Goal: Information Seeking & Learning: Understand process/instructions

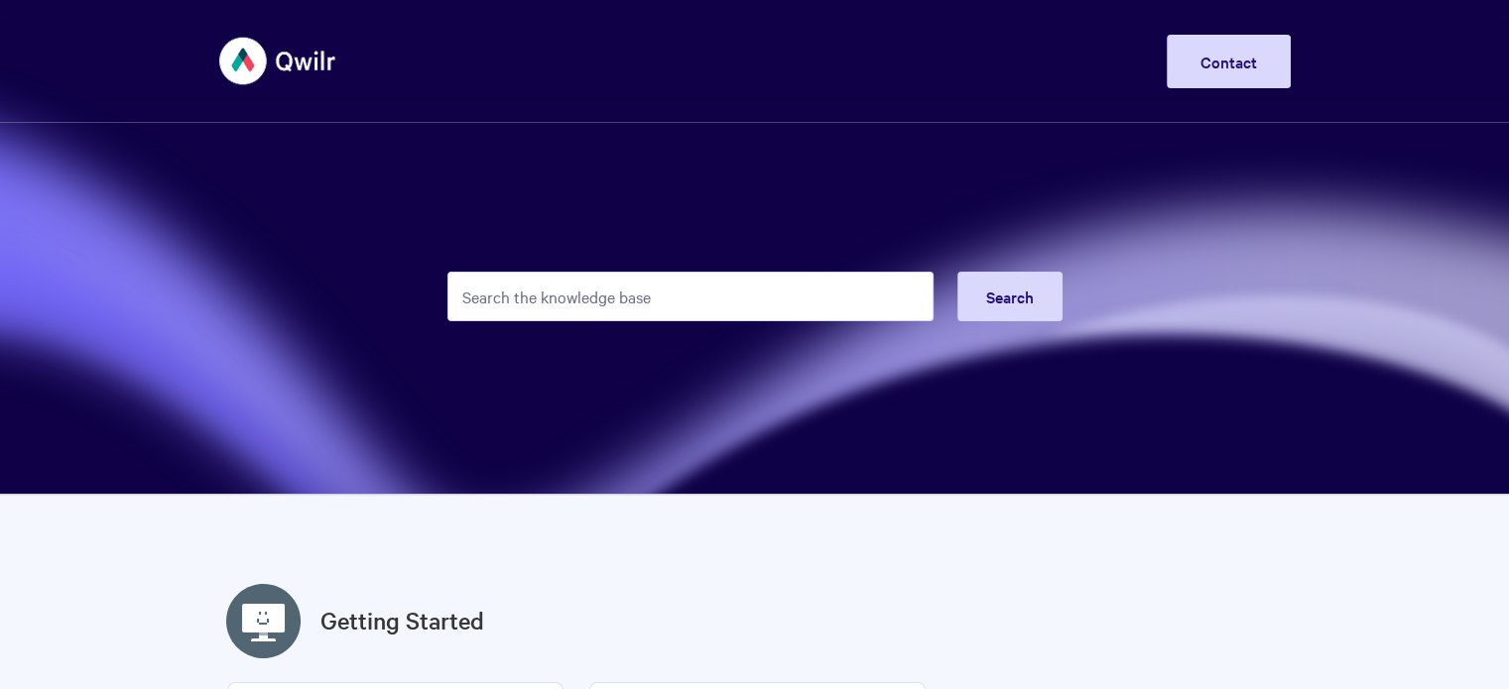
click at [684, 299] on input "Search the knowledge base" at bounding box center [690, 297] width 486 height 50
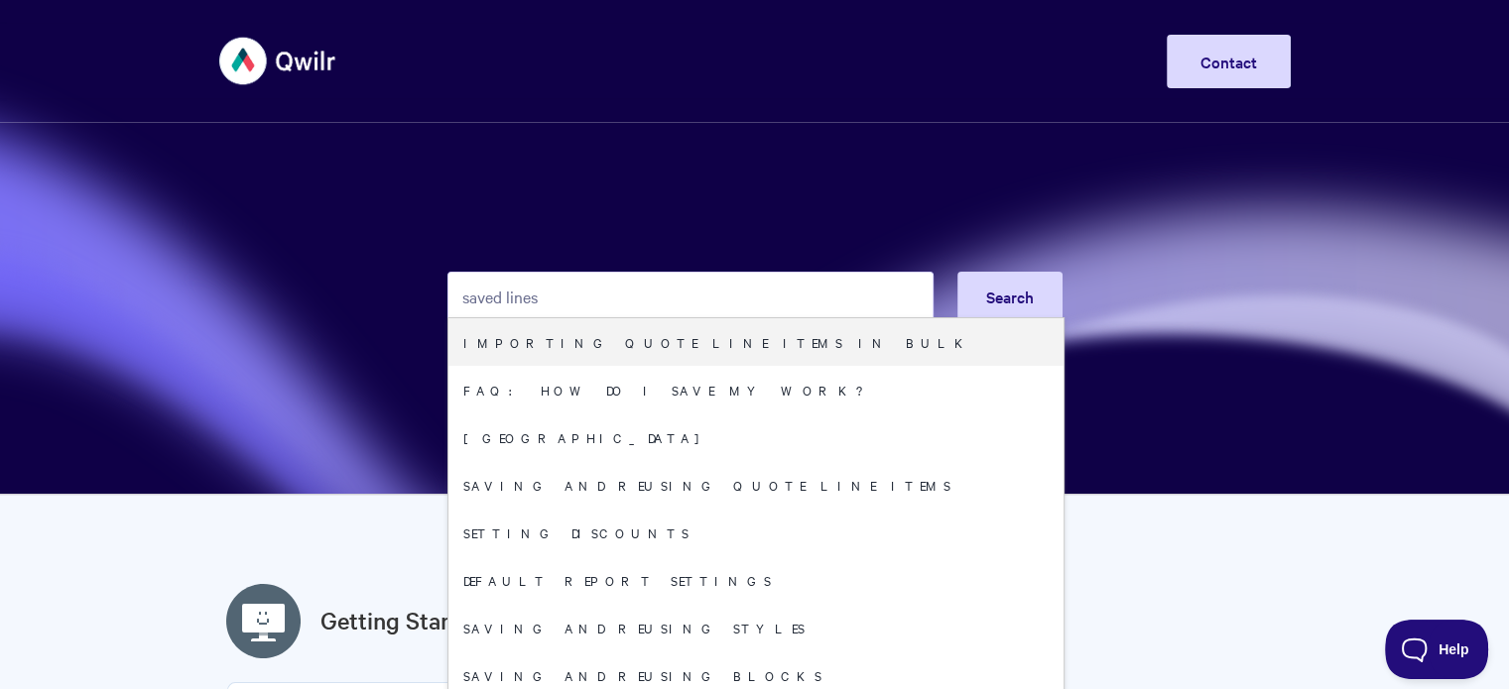
drag, startPoint x: 659, startPoint y: 308, endPoint x: 673, endPoint y: 261, distance: 49.9
click at [659, 308] on input "saved lines" at bounding box center [690, 297] width 486 height 50
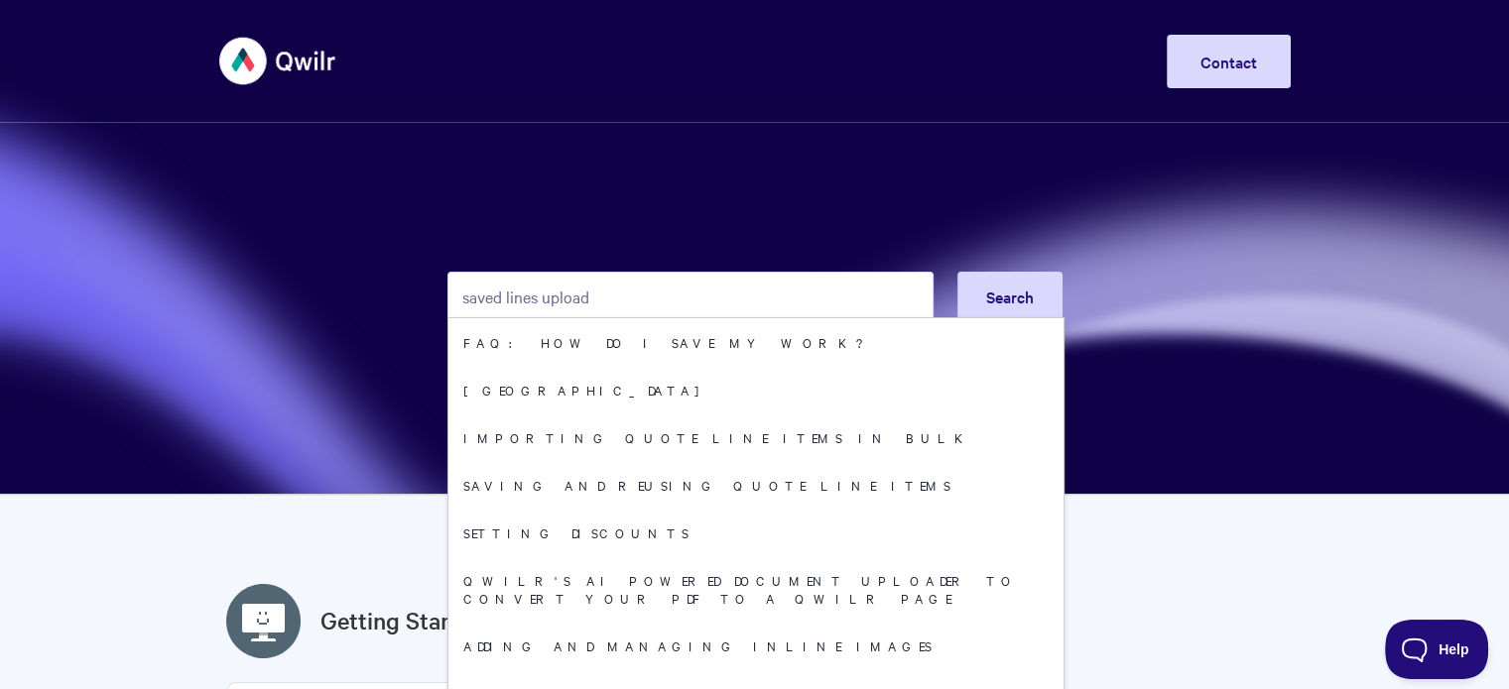
type input "saved lines upload"
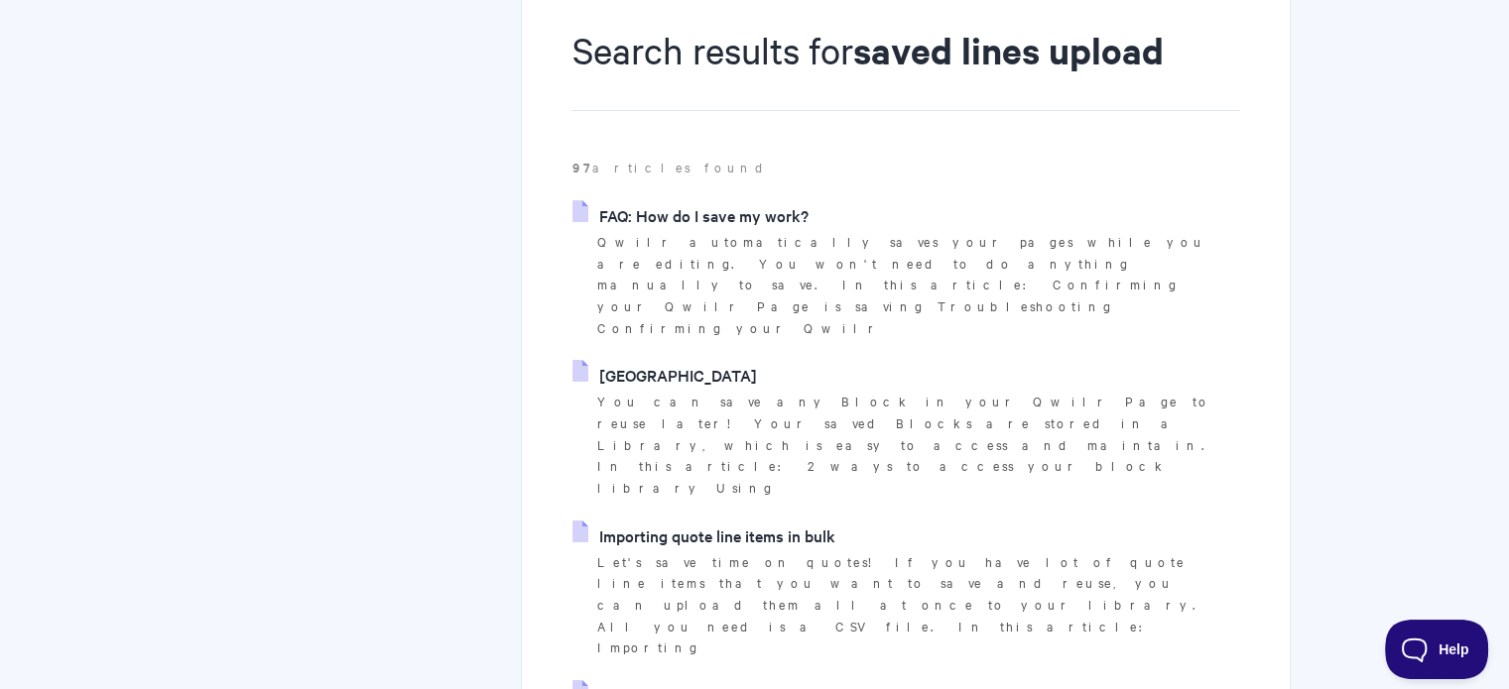
scroll to position [240, 0]
click at [778, 519] on link "Importing quote line items in bulk" at bounding box center [703, 534] width 262 height 30
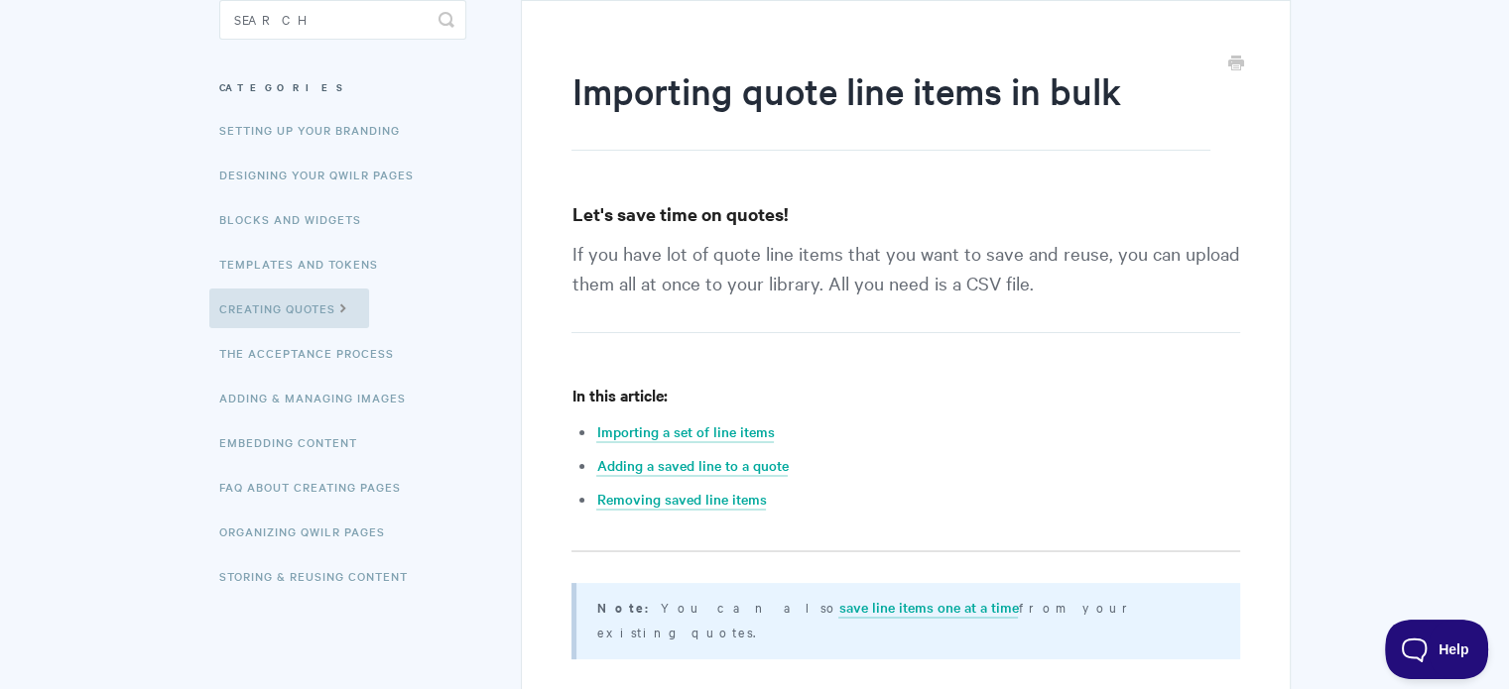
scroll to position [190, 0]
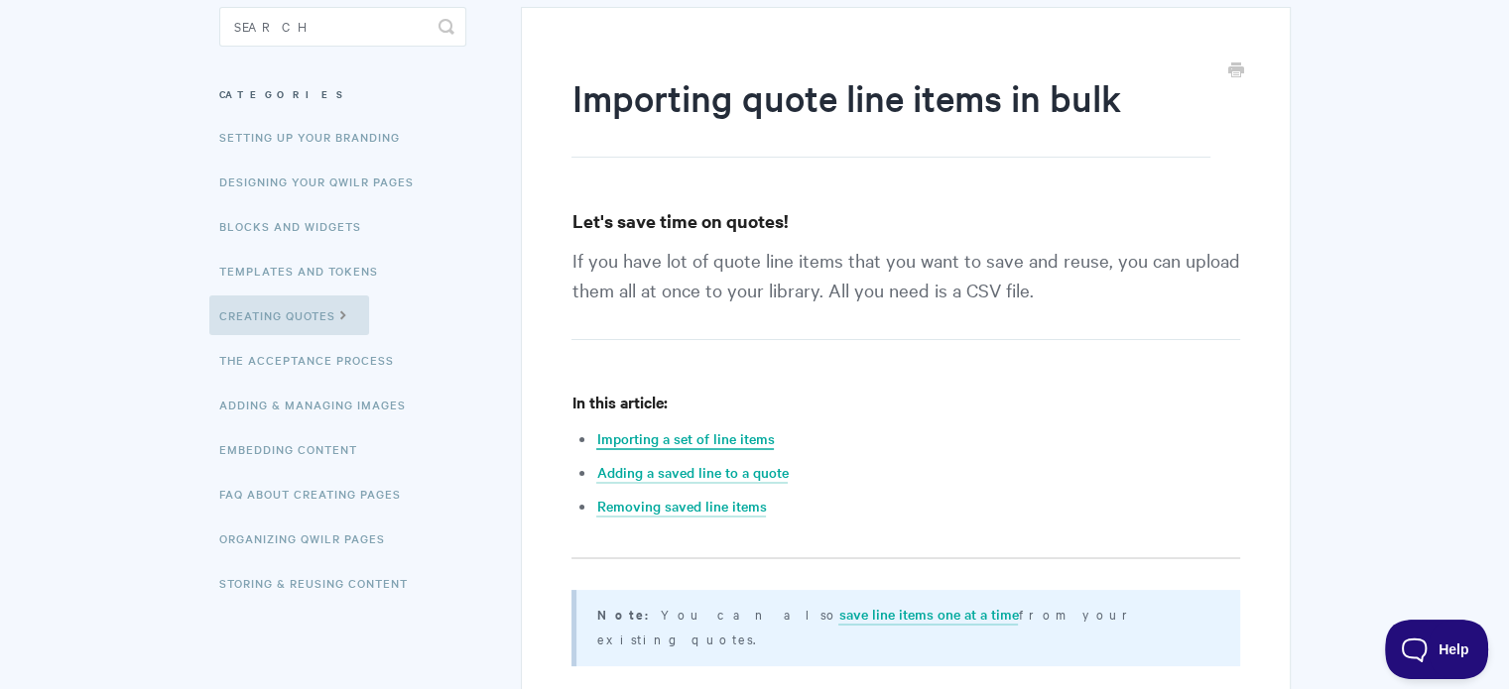
click at [747, 430] on link "Importing a set of line items" at bounding box center [685, 439] width 178 height 22
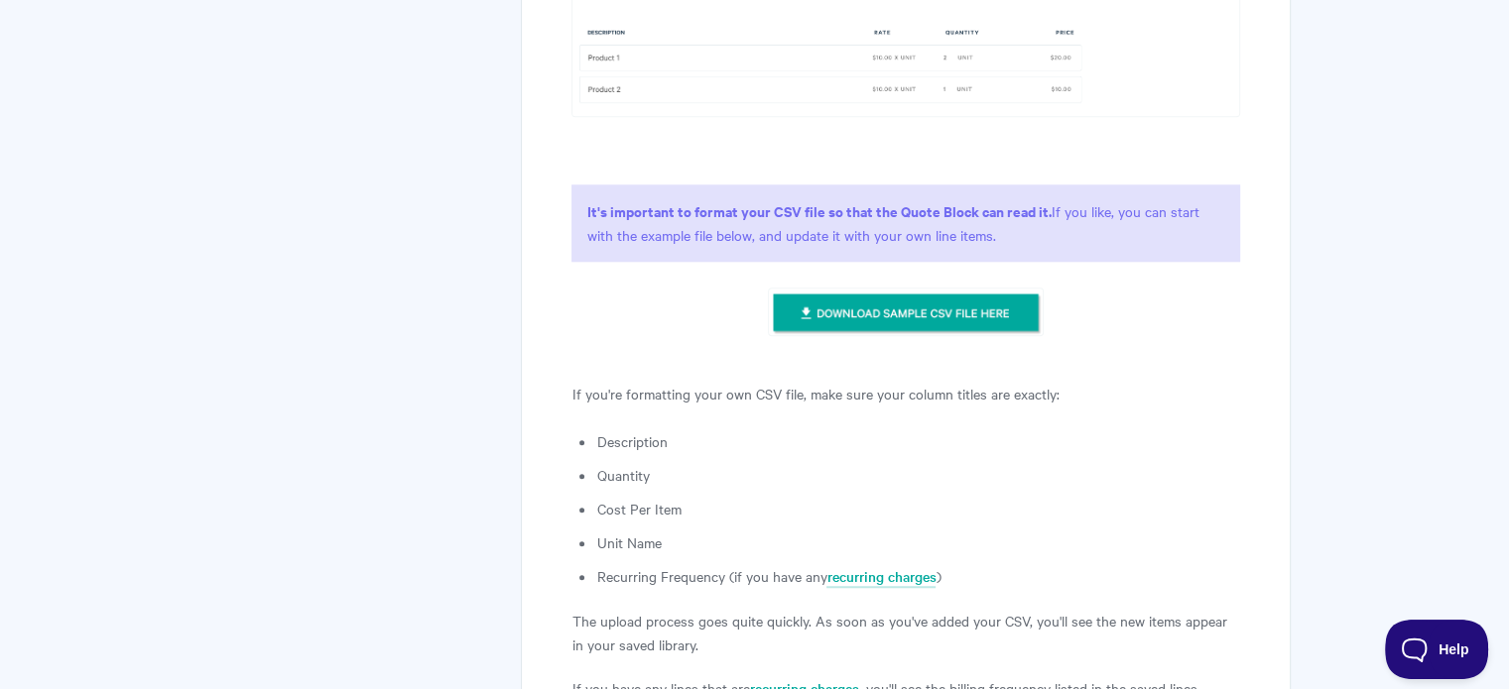
scroll to position [2124, 0]
click at [878, 289] on img at bounding box center [906, 314] width 276 height 50
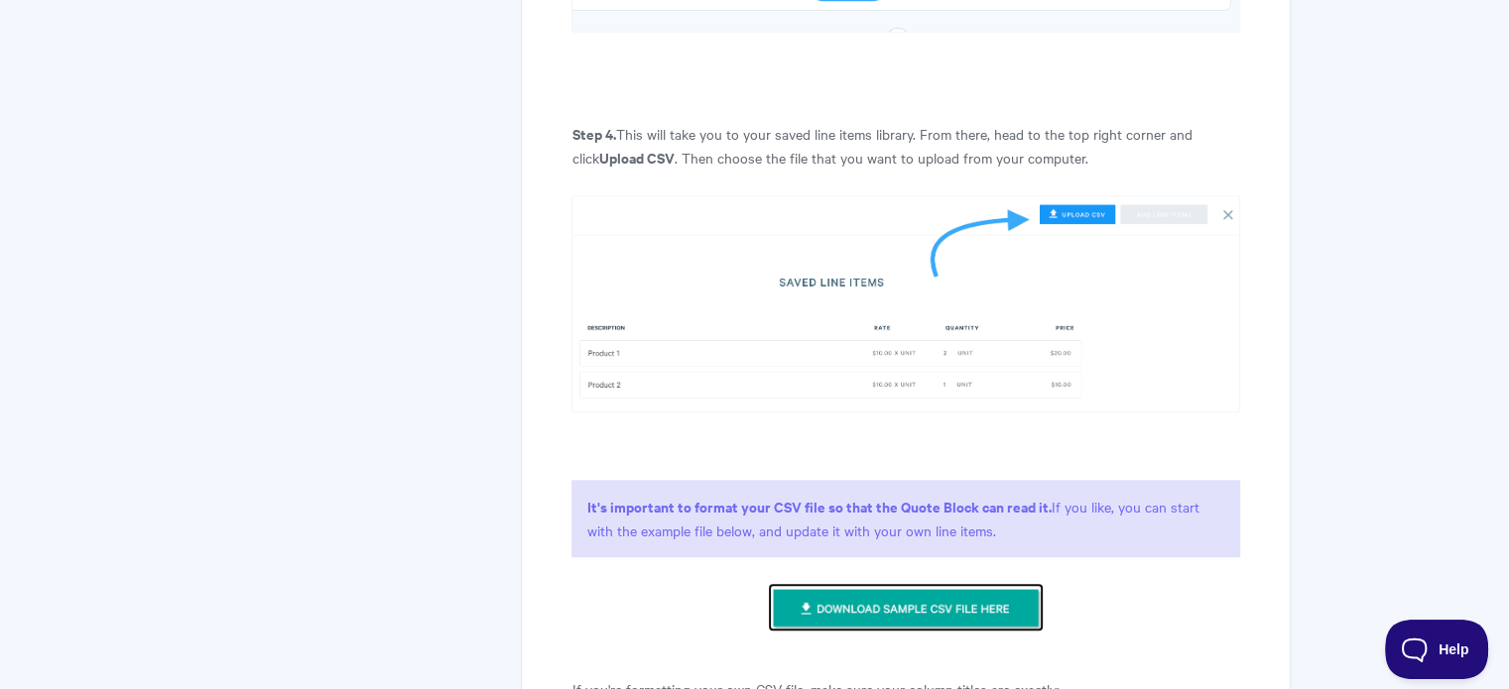
scroll to position [1829, 0]
